Goal: Transaction & Acquisition: Purchase product/service

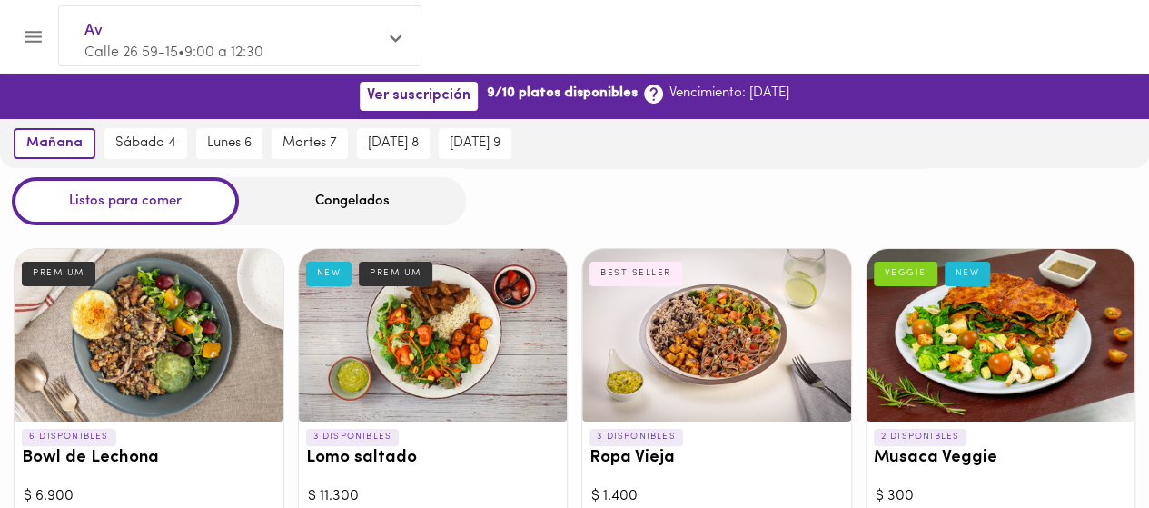
click at [36, 28] on icon "Menu" at bounding box center [33, 36] width 23 height 23
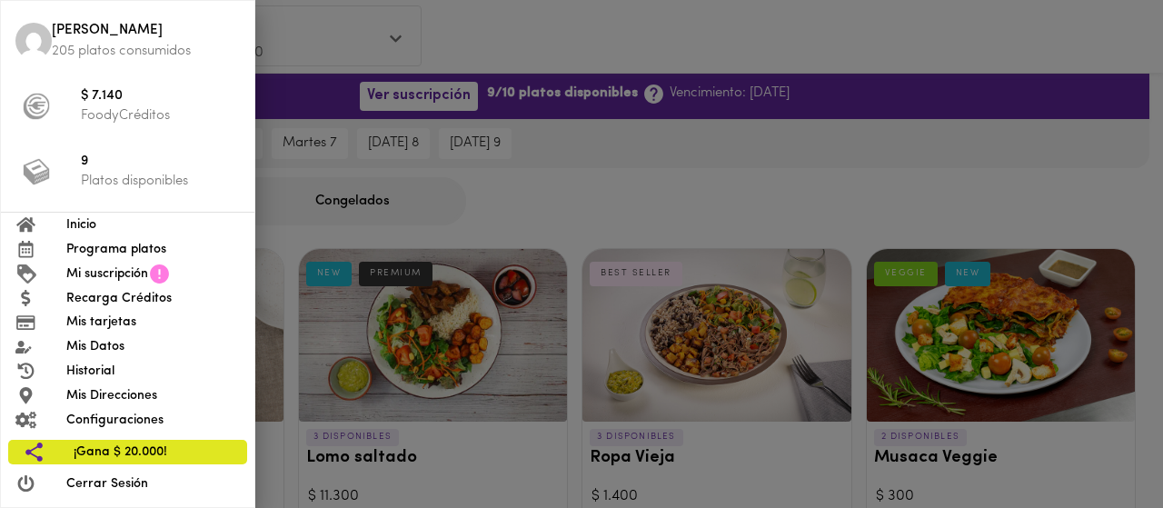
click at [136, 252] on span "Programa platos" at bounding box center [152, 249] width 173 height 19
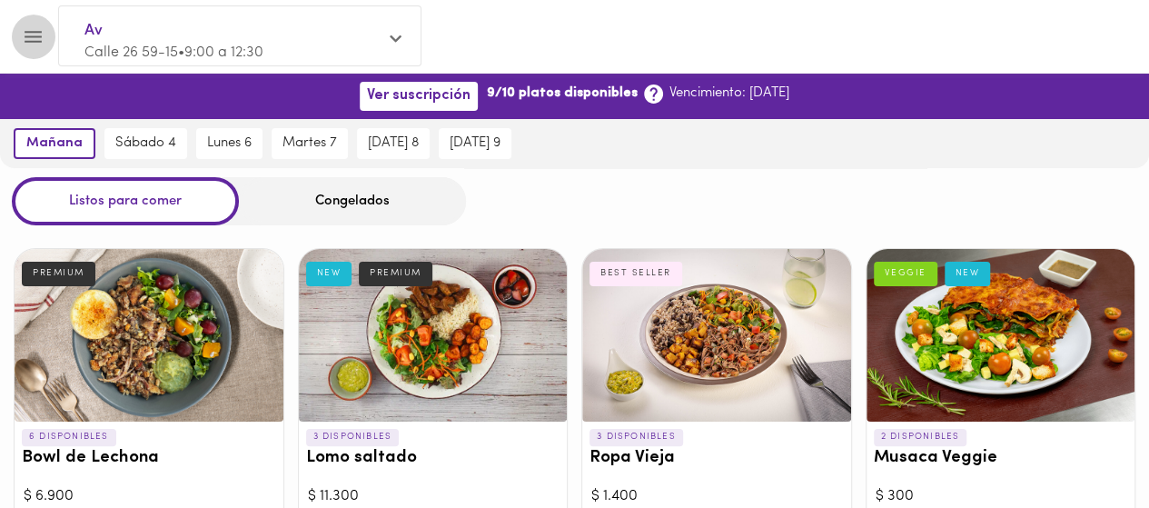
click at [27, 30] on icon "Menu" at bounding box center [33, 36] width 23 height 23
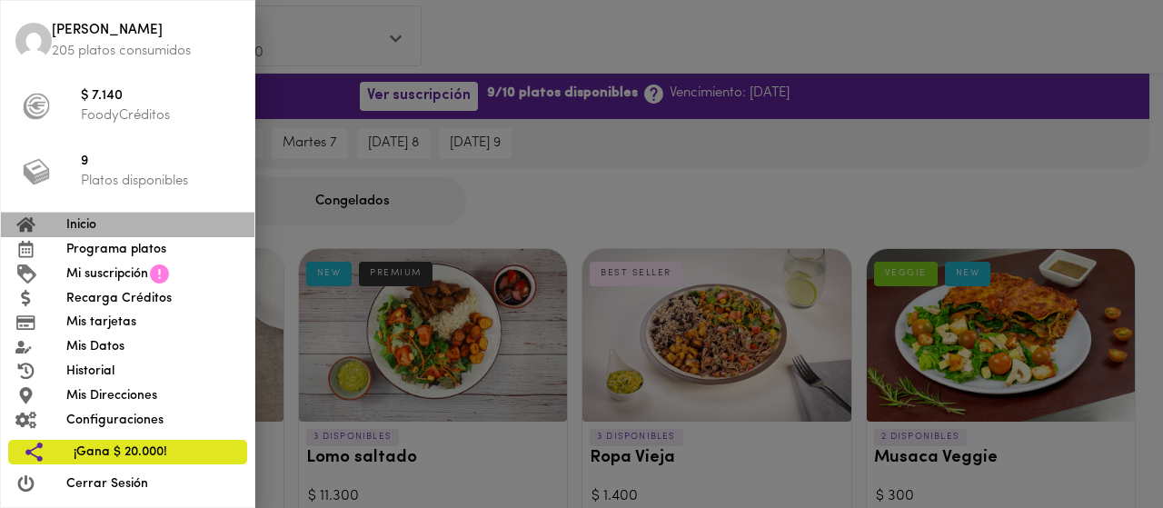
click at [72, 228] on span "Inicio" at bounding box center [152, 224] width 173 height 19
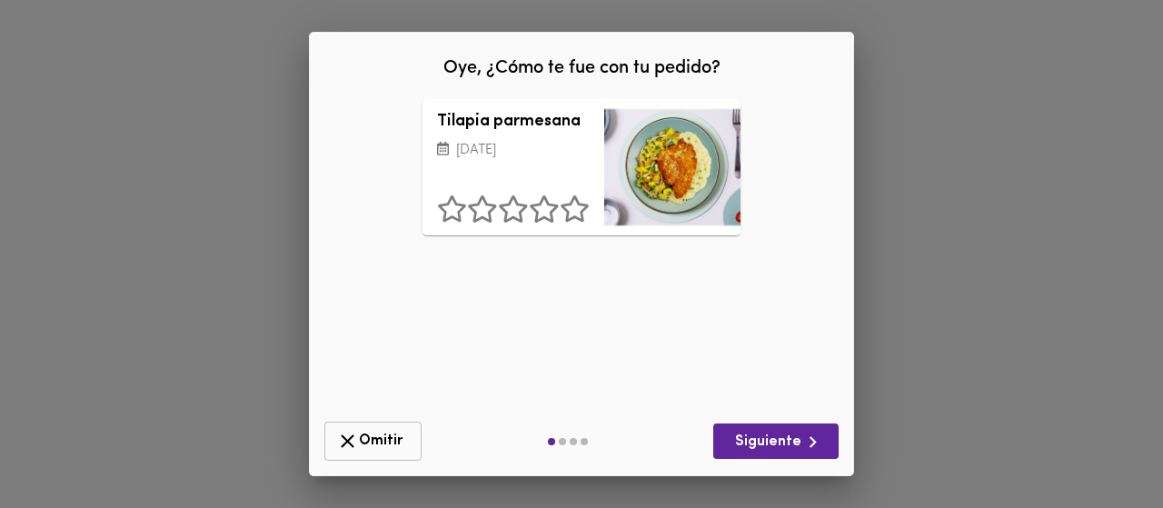
click at [380, 444] on span "Omitir" at bounding box center [373, 441] width 74 height 23
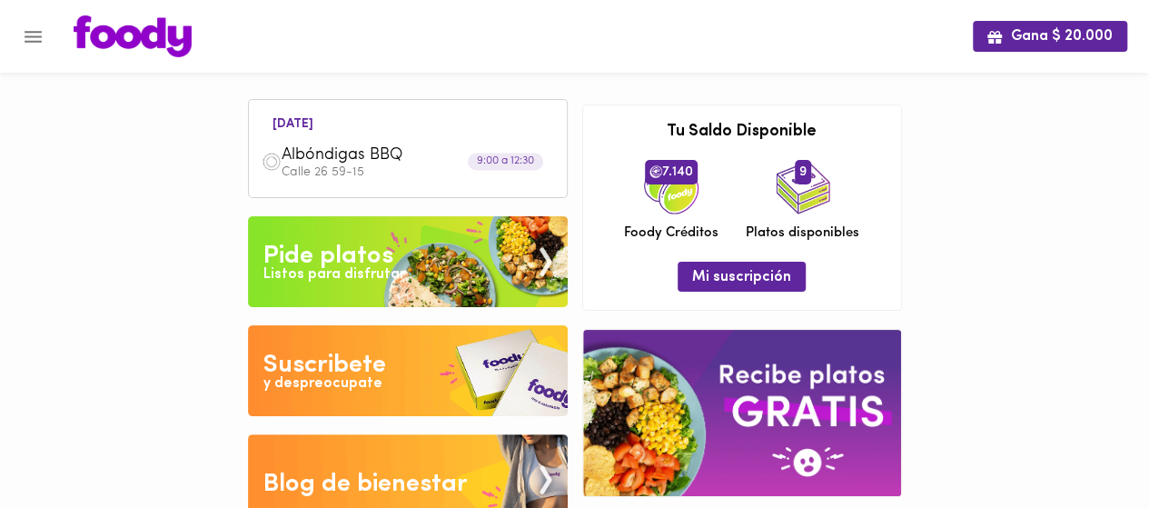
click at [462, 140] on div "Albóndigas BBQ Calle 26 59-15" at bounding box center [408, 162] width 300 height 52
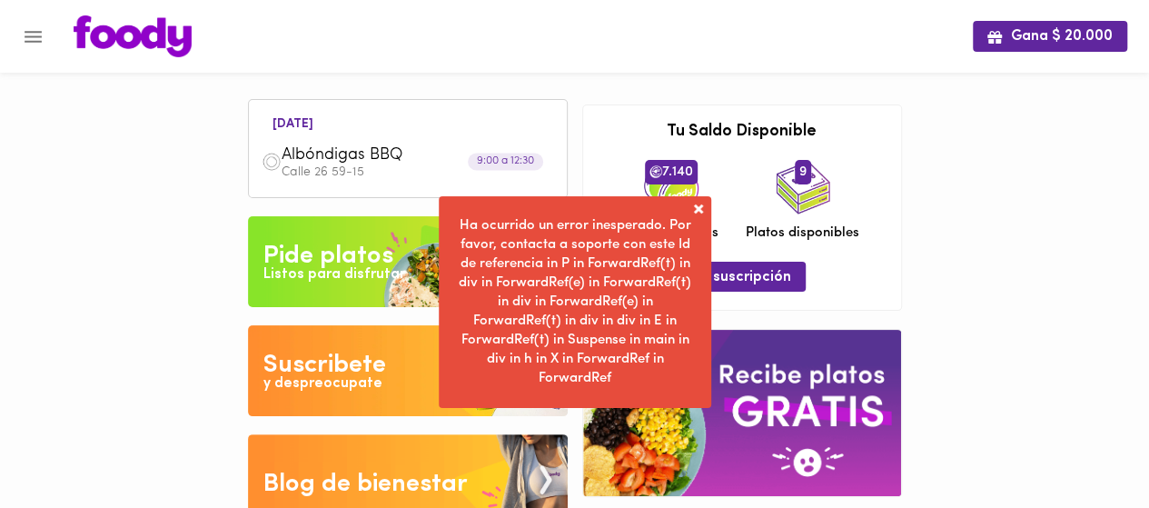
click at [694, 210] on span at bounding box center [698, 209] width 18 height 18
